Goal: Check status: Check status

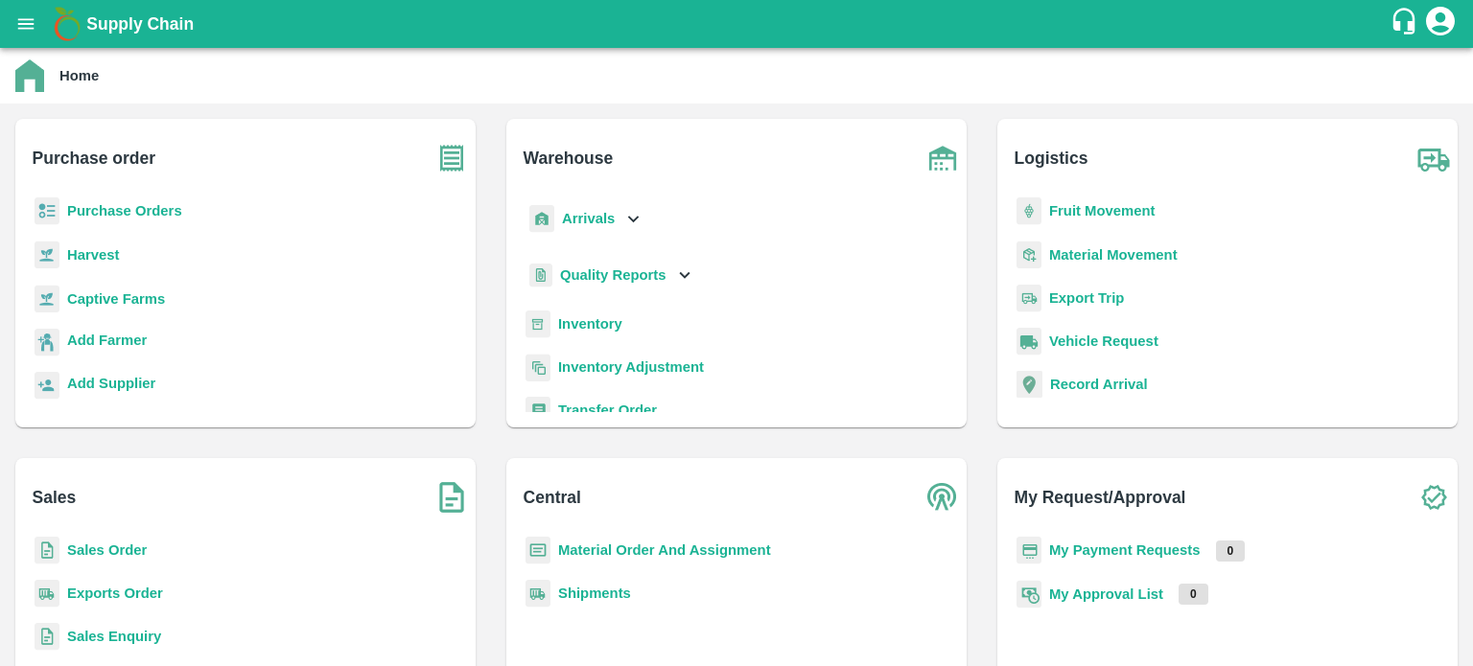
click at [134, 549] on b "Sales Order" at bounding box center [107, 550] width 80 height 15
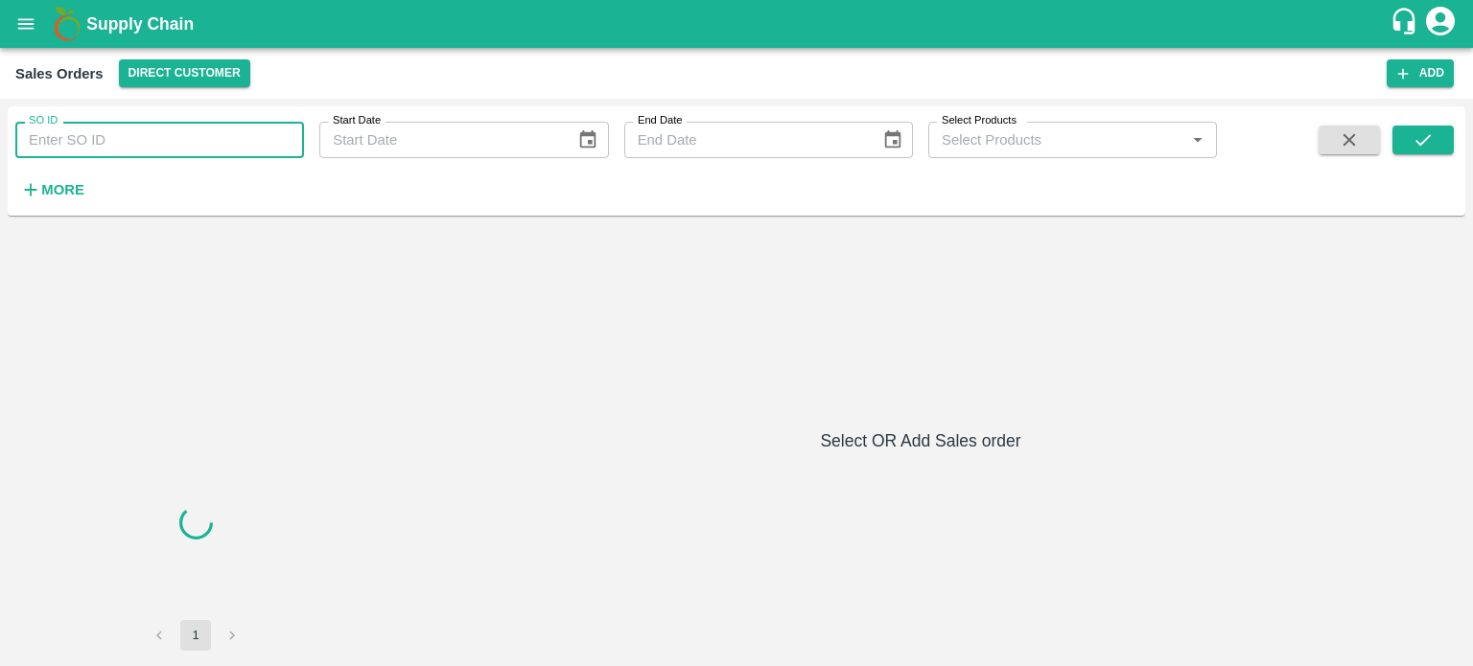
click at [78, 141] on input "SO ID" at bounding box center [159, 140] width 289 height 36
paste input "606127"
type input "606127"
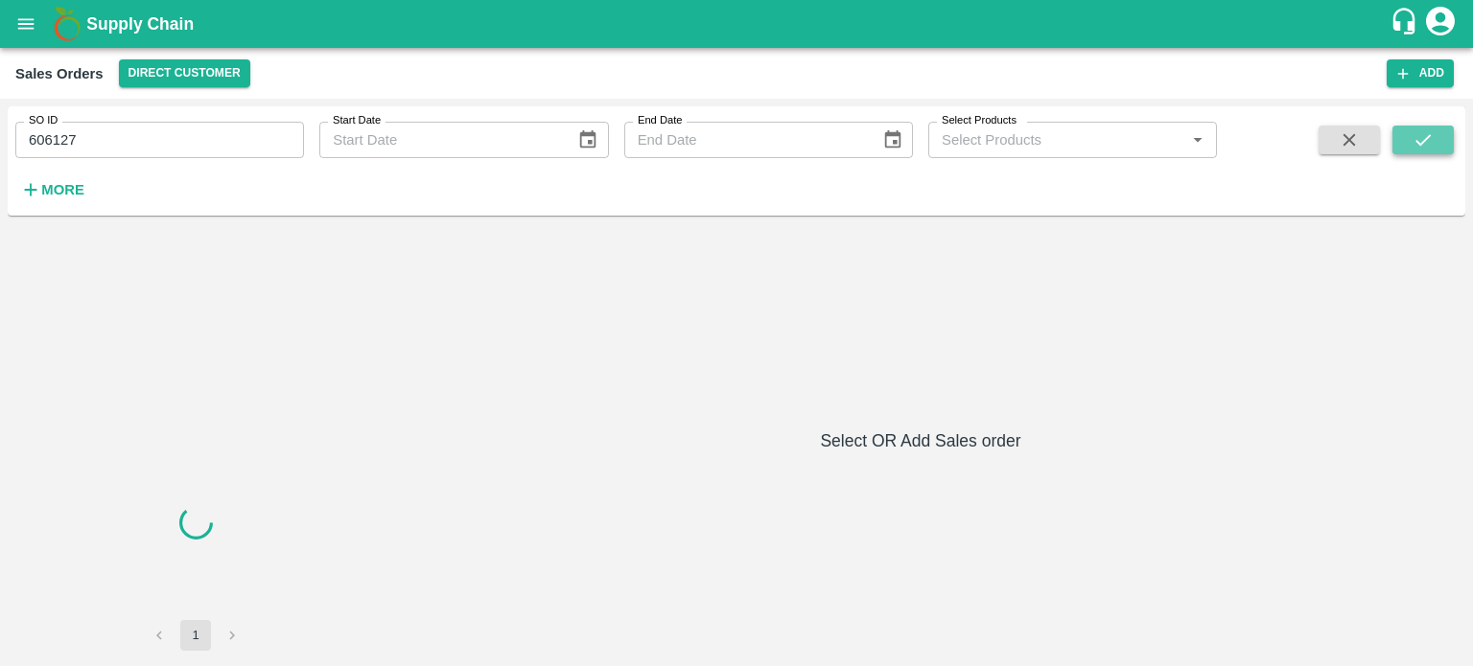
click at [1413, 134] on icon "submit" at bounding box center [1423, 139] width 21 height 21
click at [1427, 141] on icon "submit" at bounding box center [1423, 139] width 21 height 21
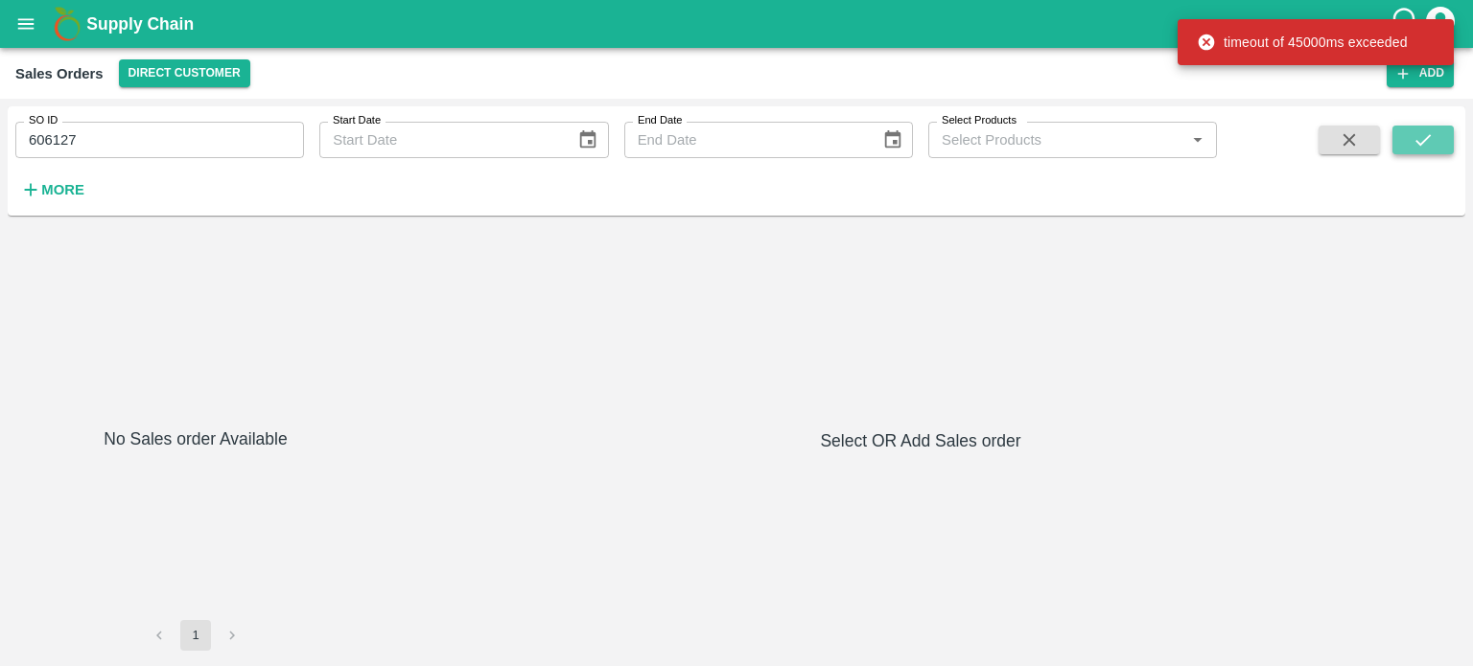
click at [1418, 137] on icon "submit" at bounding box center [1423, 139] width 21 height 21
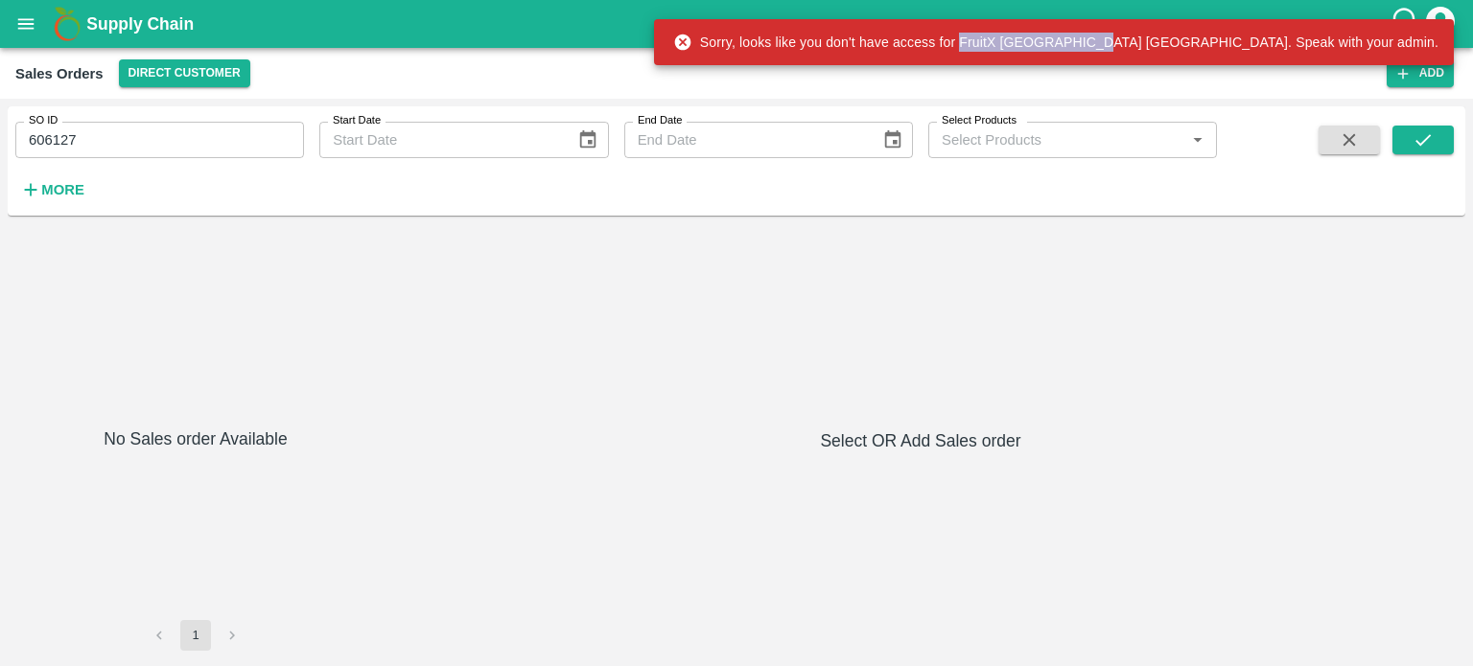
drag, startPoint x: 1160, startPoint y: 41, endPoint x: 1293, endPoint y: 48, distance: 132.5
click at [1293, 48] on div "Sorry, looks like you don't have access for FruitX [GEOGRAPHIC_DATA] [GEOGRAPHI…" at bounding box center [1055, 42] width 765 height 35
copy div "FruitX [GEOGRAPHIC_DATA] [GEOGRAPHIC_DATA]."
click at [457, 206] on div "SO ID 606127 SO ID Start Date Start Date End Date End Date Select Products Sele…" at bounding box center [608, 156] width 1217 height 100
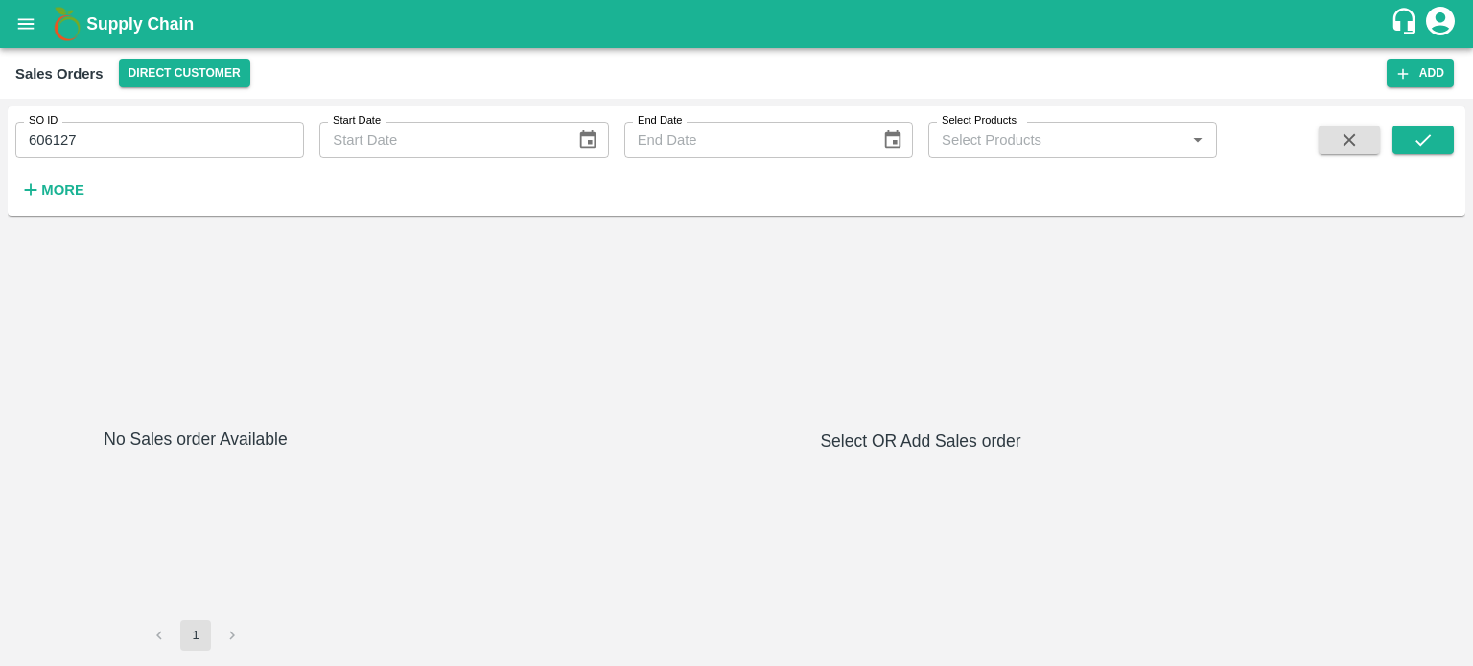
click at [247, 370] on div at bounding box center [195, 328] width 361 height 195
